Goal: Navigation & Orientation: Find specific page/section

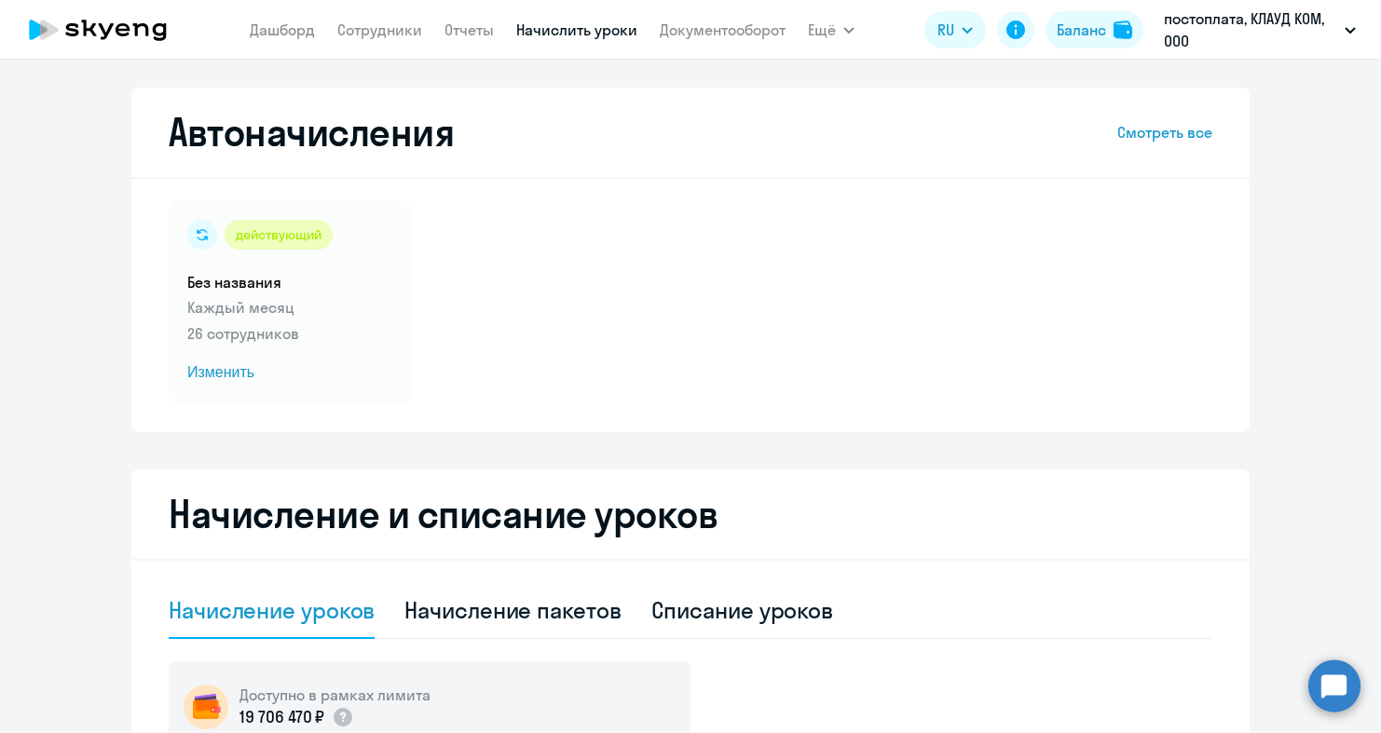
select select "10"
click at [406, 34] on link "Сотрудники" at bounding box center [379, 29] width 85 height 19
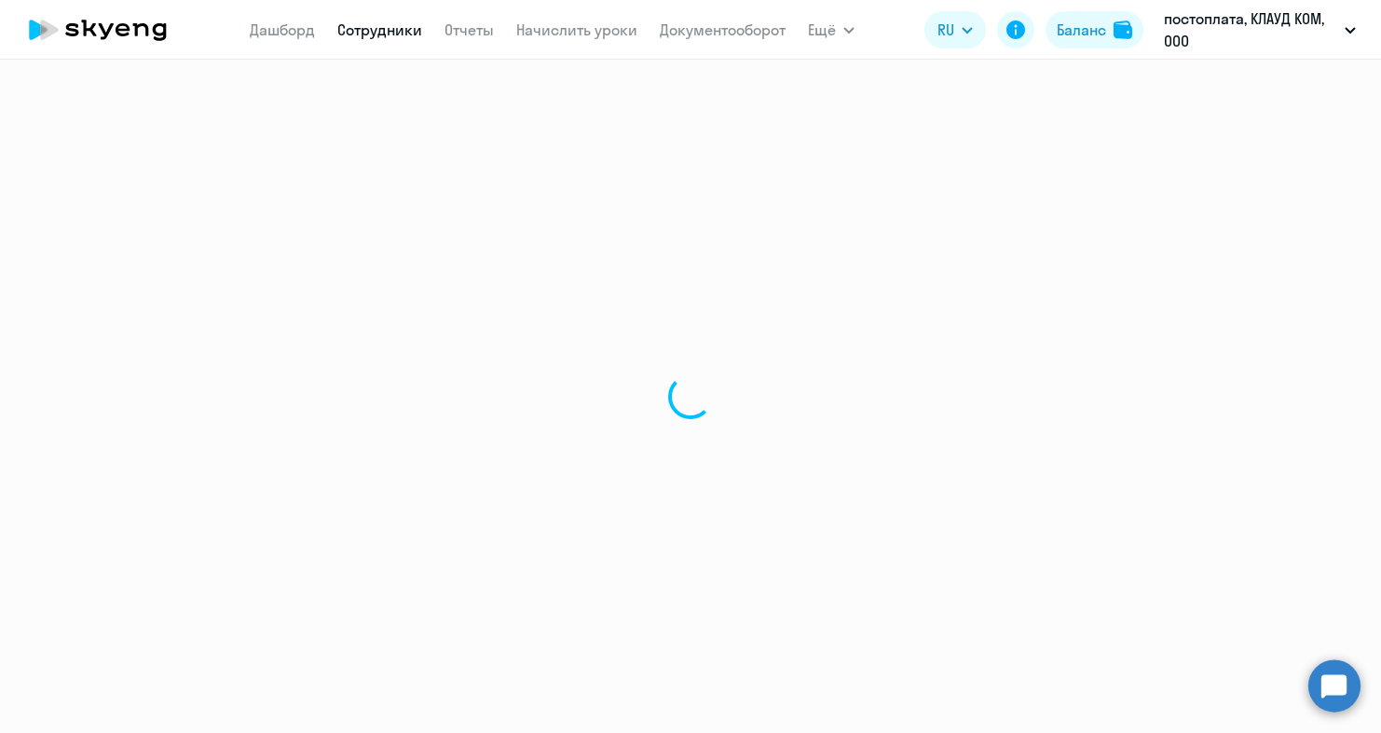
select select "30"
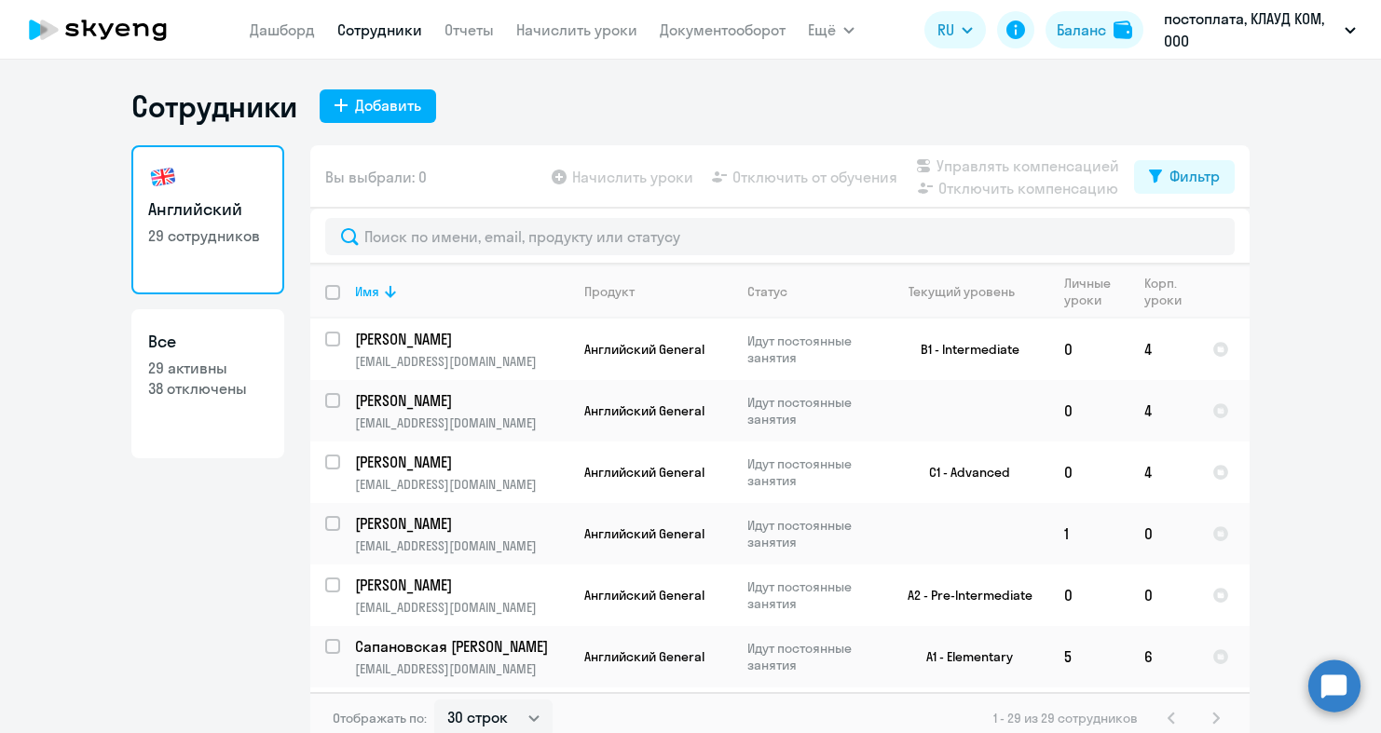
scroll to position [11, 0]
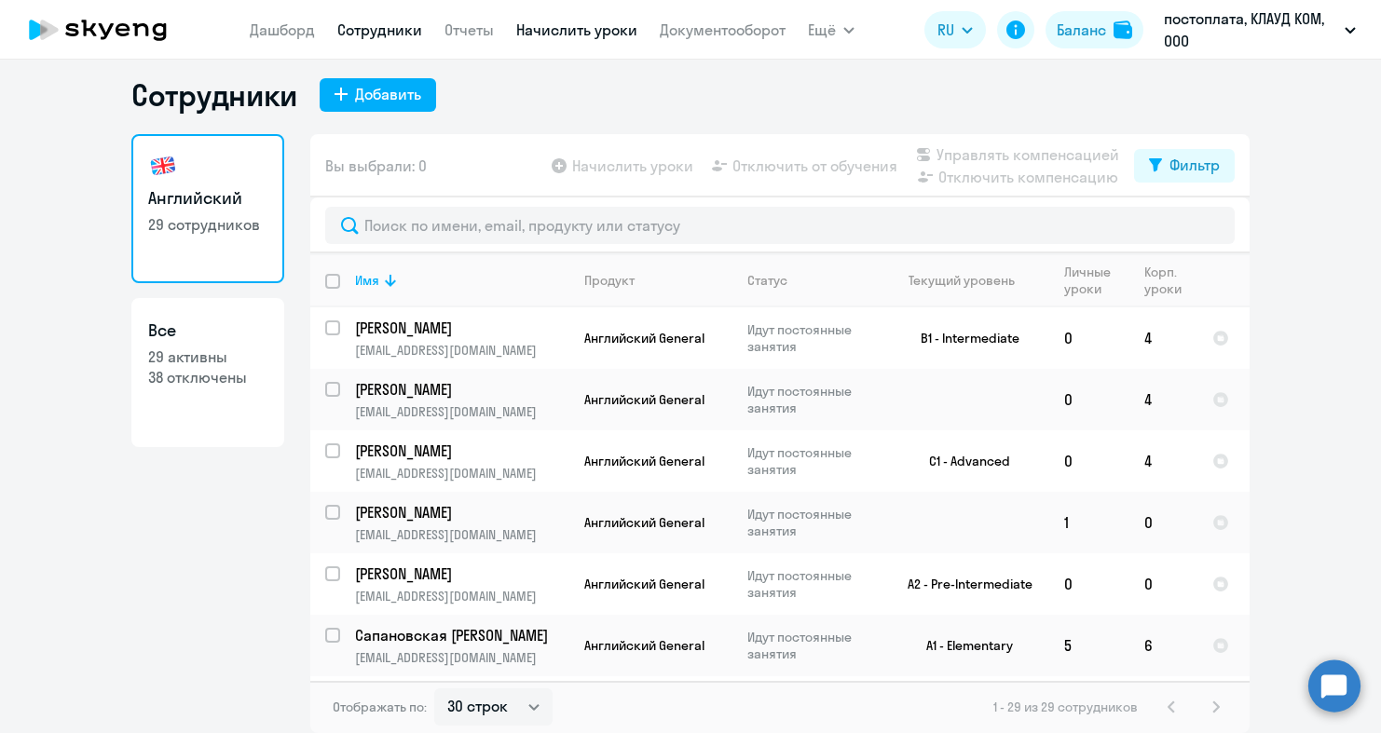
click at [562, 27] on link "Начислить уроки" at bounding box center [576, 29] width 121 height 19
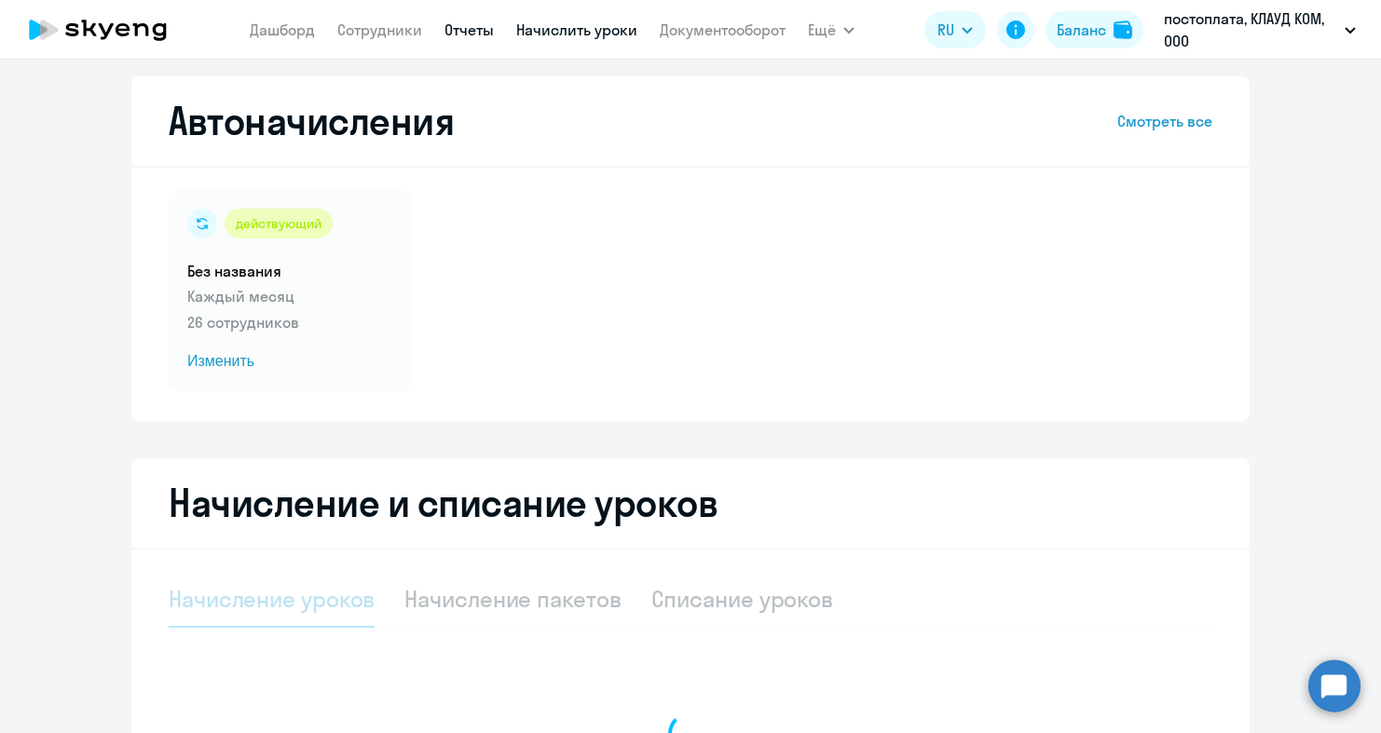
select select "10"
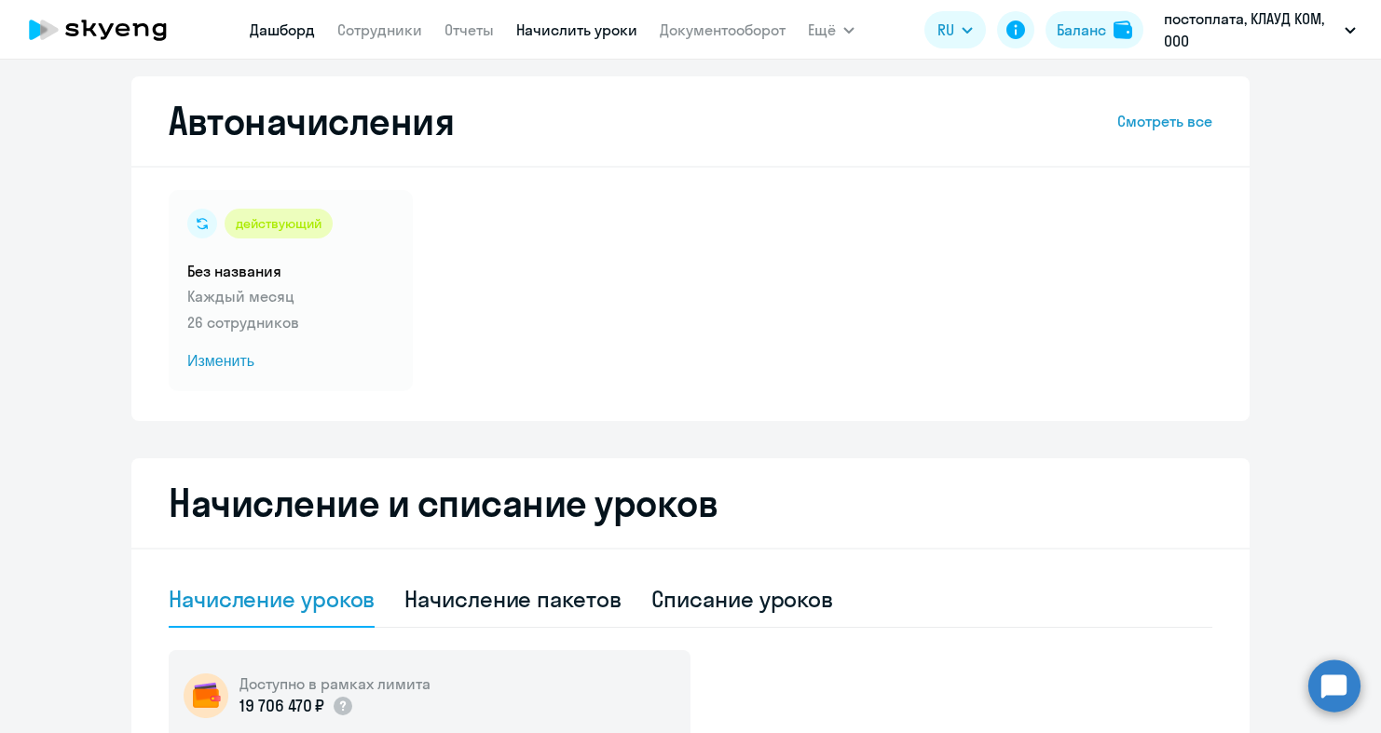
click at [273, 30] on link "Дашборд" at bounding box center [282, 29] width 65 height 19
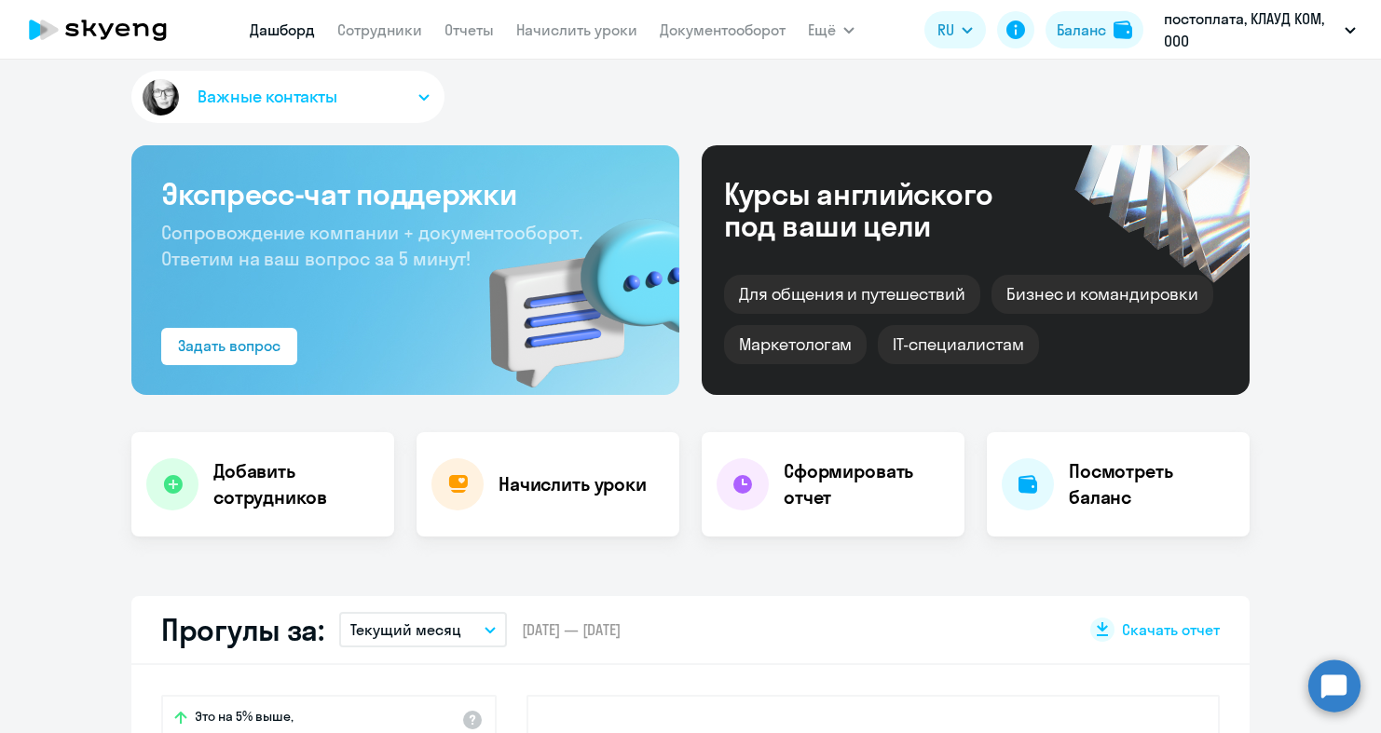
scroll to position [192, 0]
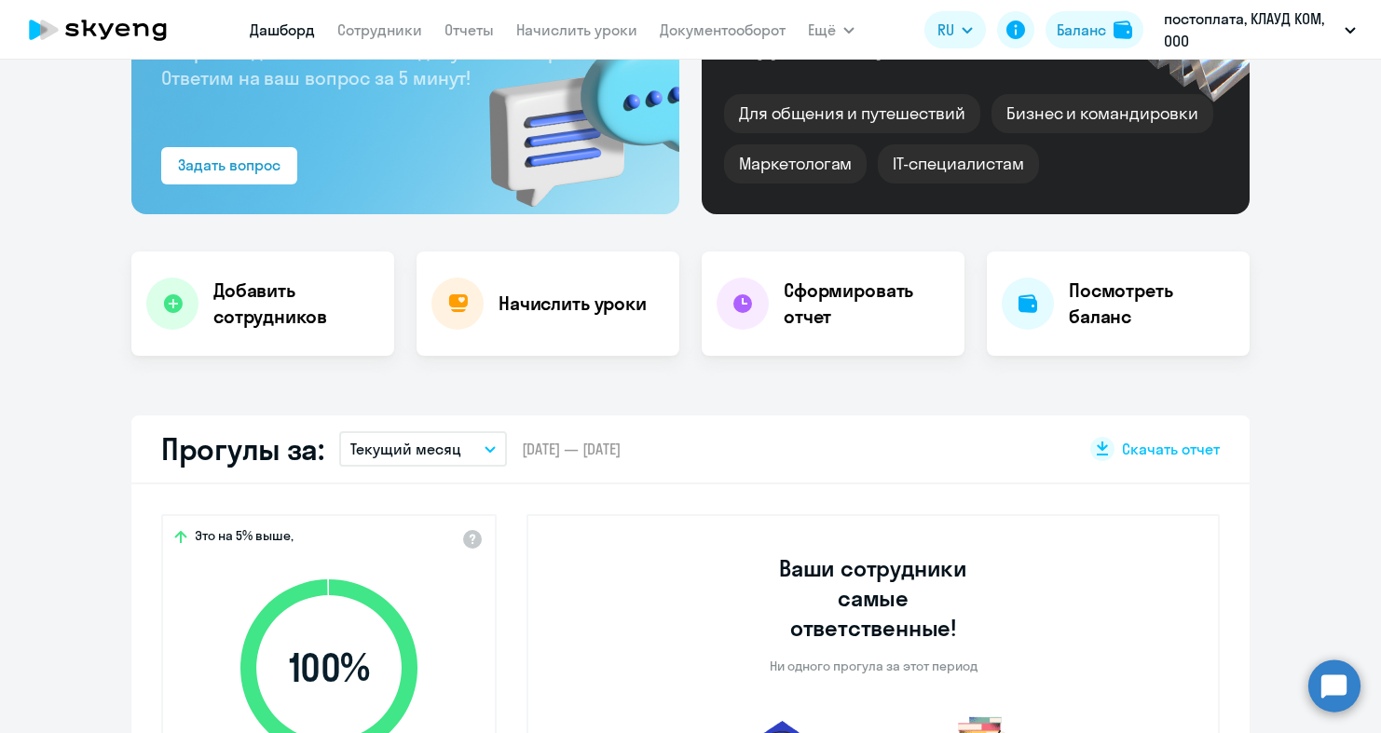
click at [469, 435] on button "Текущий месяц" at bounding box center [423, 448] width 168 height 35
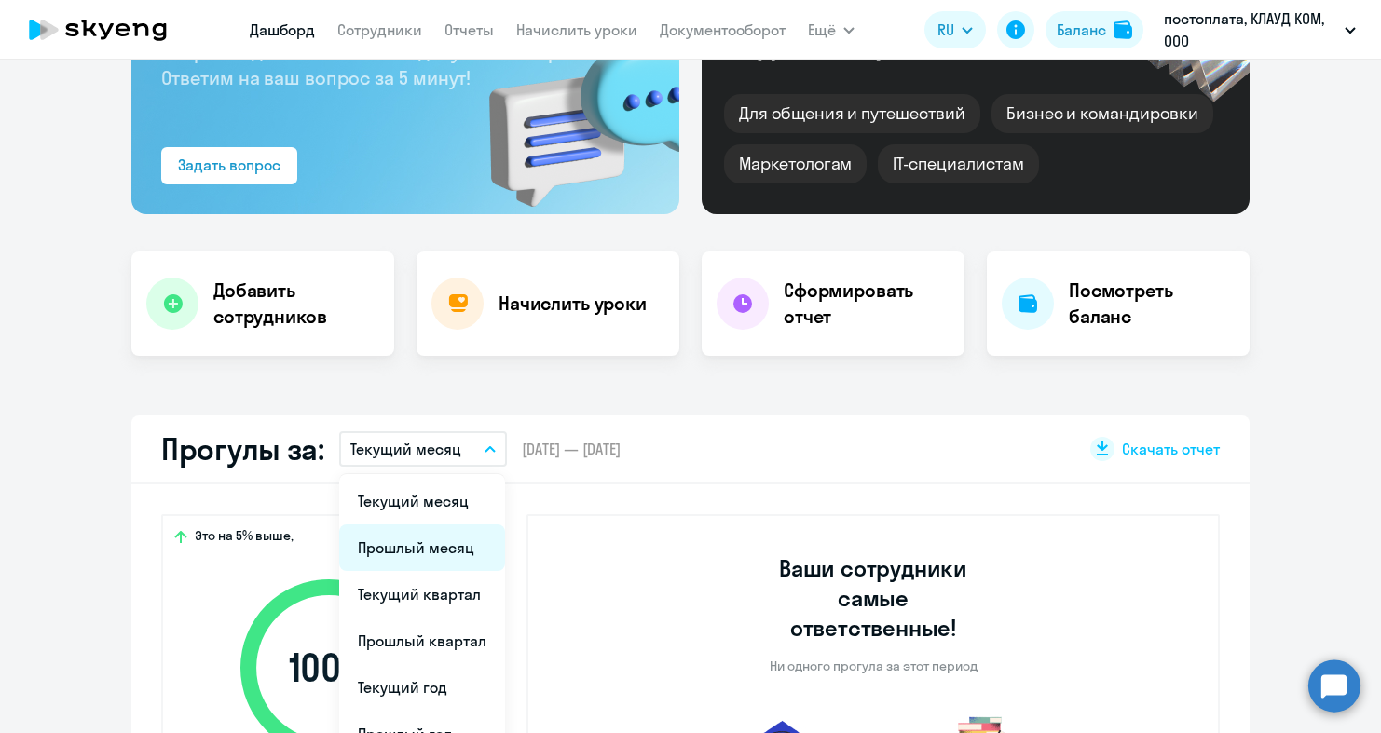
click at [424, 537] on li "Прошлый месяц" at bounding box center [422, 547] width 166 height 47
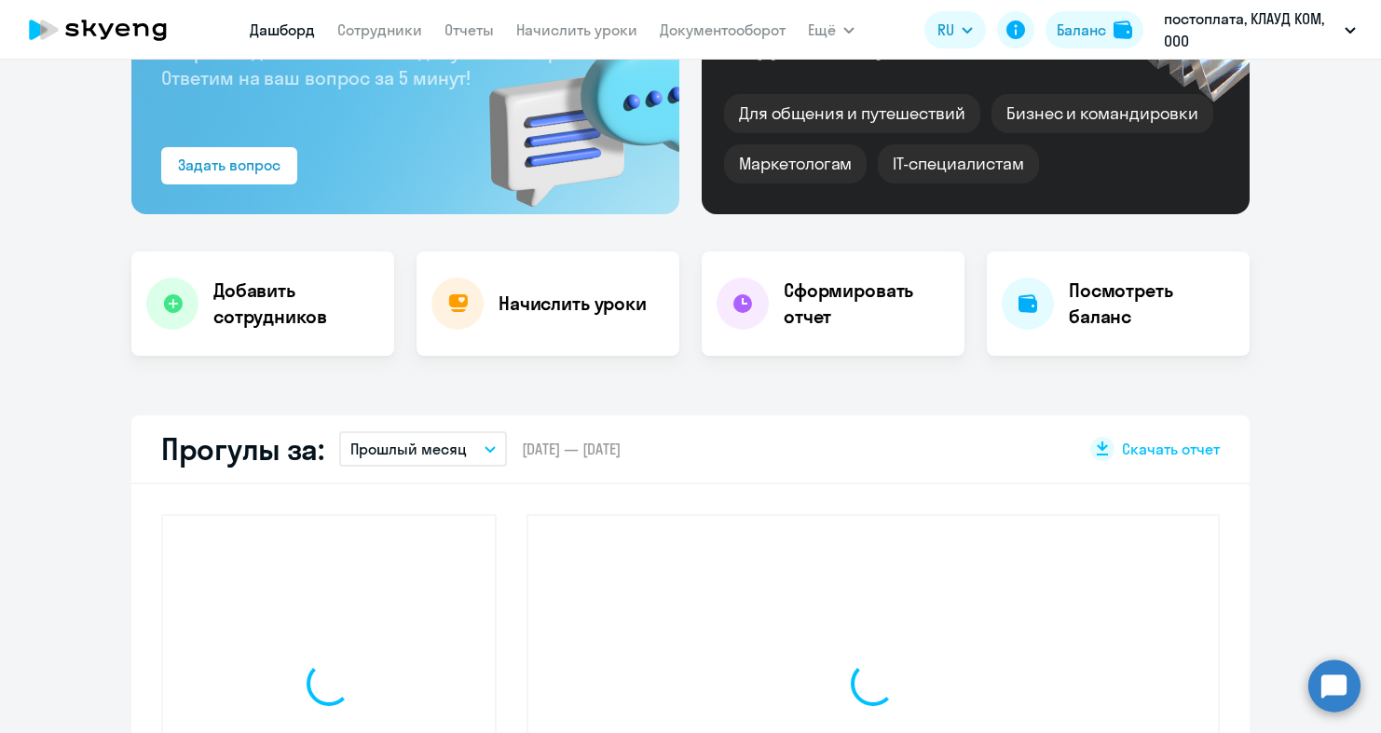
select select "30"
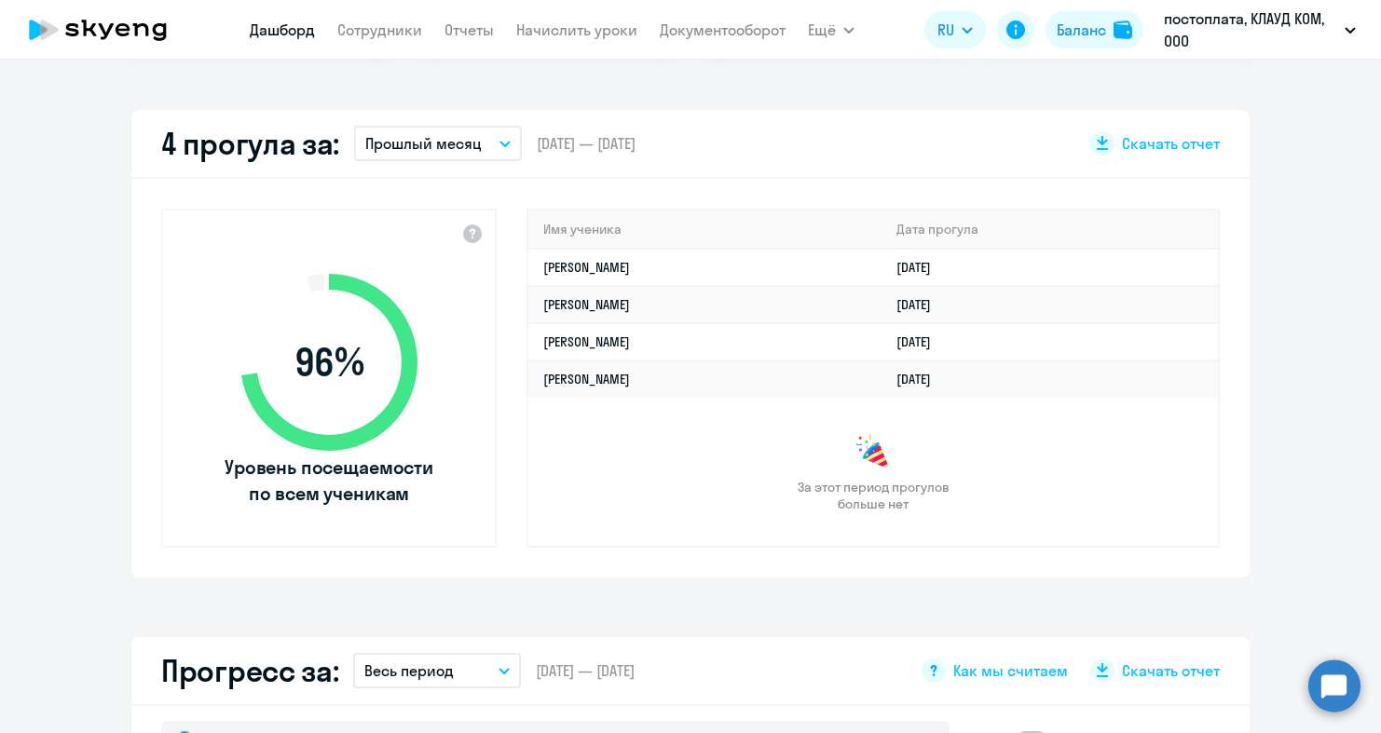
scroll to position [508, 0]
